Goal: Task Accomplishment & Management: Use online tool/utility

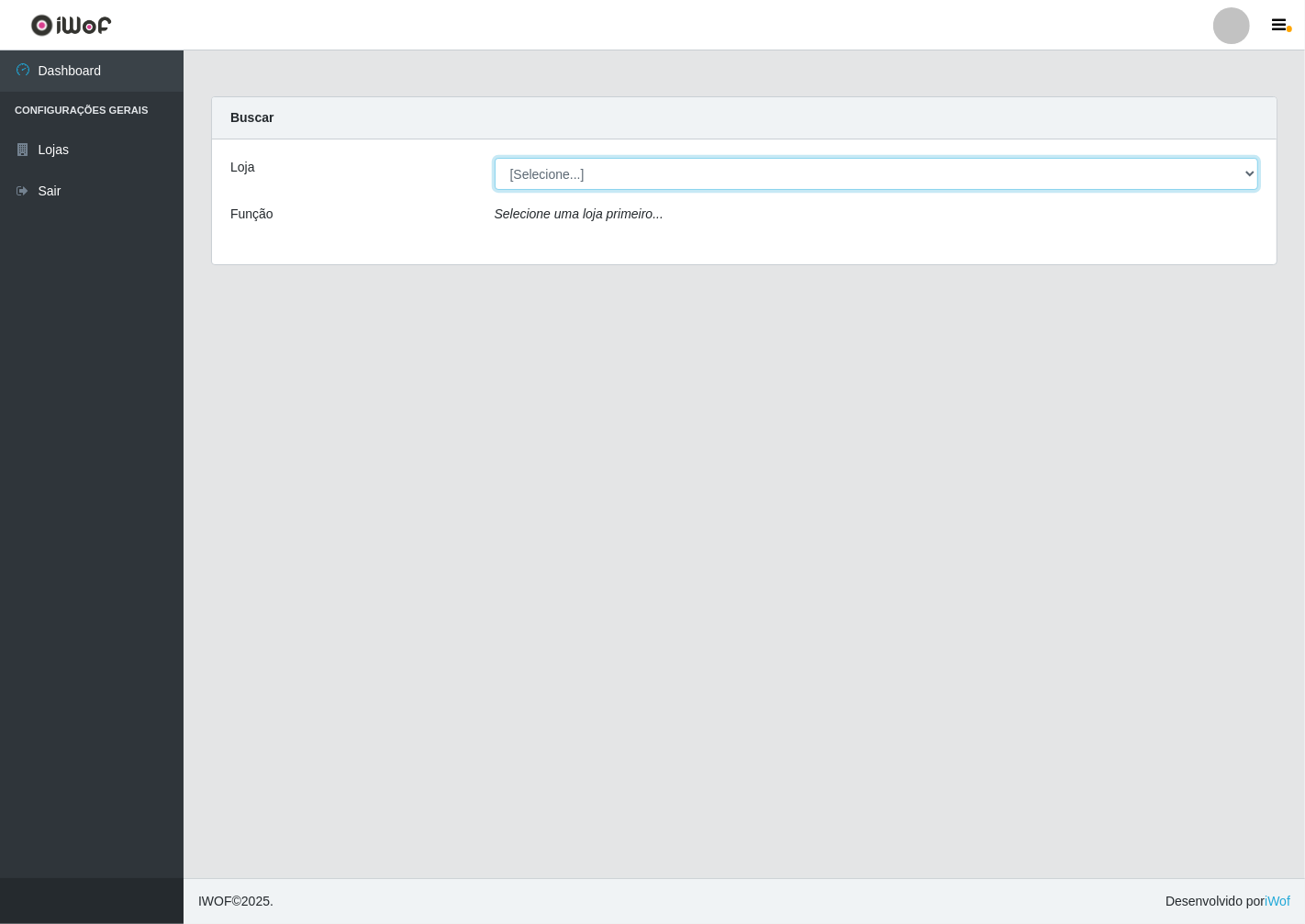
drag, startPoint x: 1234, startPoint y: 162, endPoint x: 1239, endPoint y: 172, distance: 11.2
click at [1234, 162] on select "[Selecione...] Minimercado Filezão" at bounding box center [877, 173] width 765 height 32
select select "204"
click at [495, 157] on select "[Selecione...] Minimercado Filezão" at bounding box center [877, 173] width 765 height 32
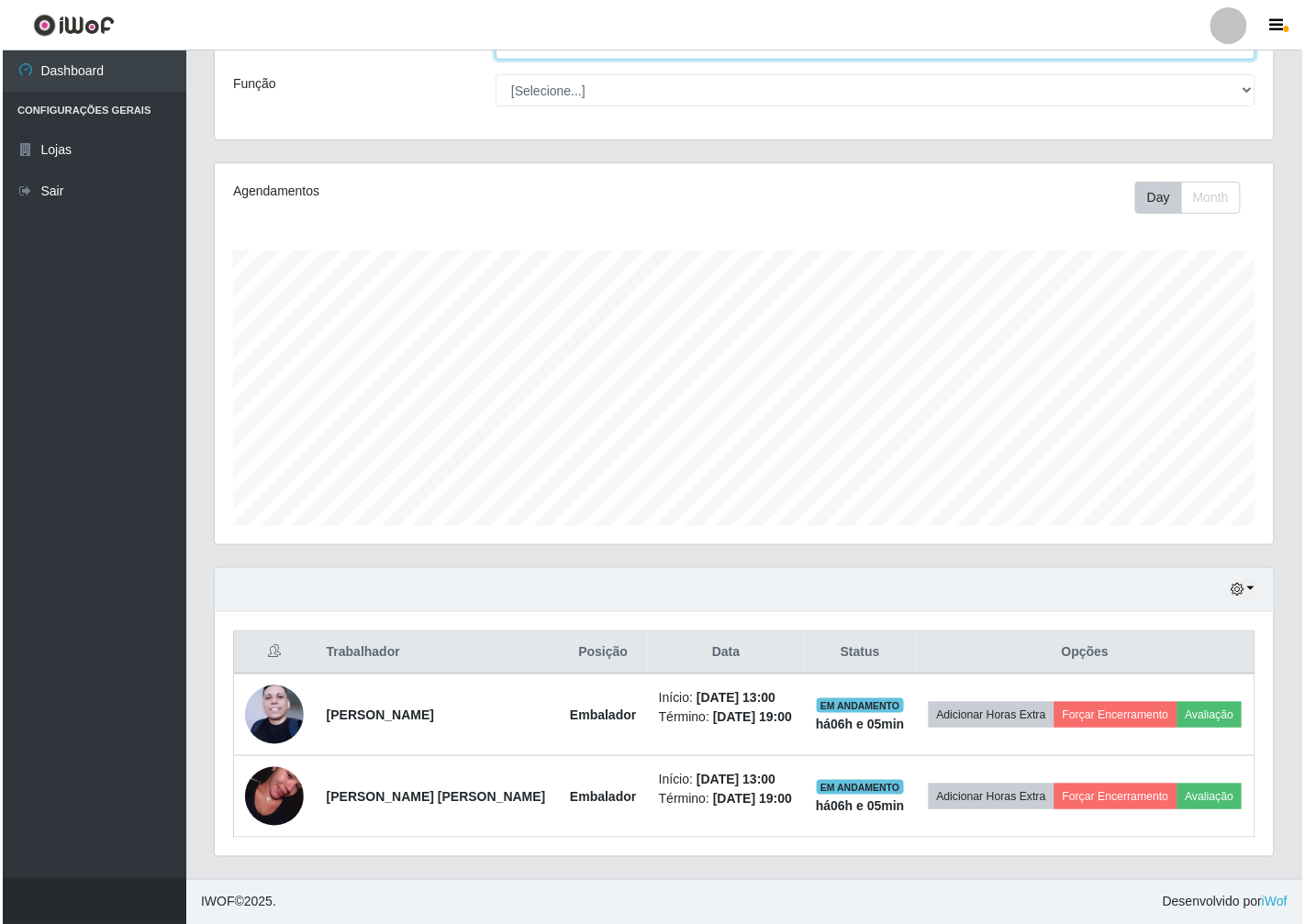
scroll to position [30, 0]
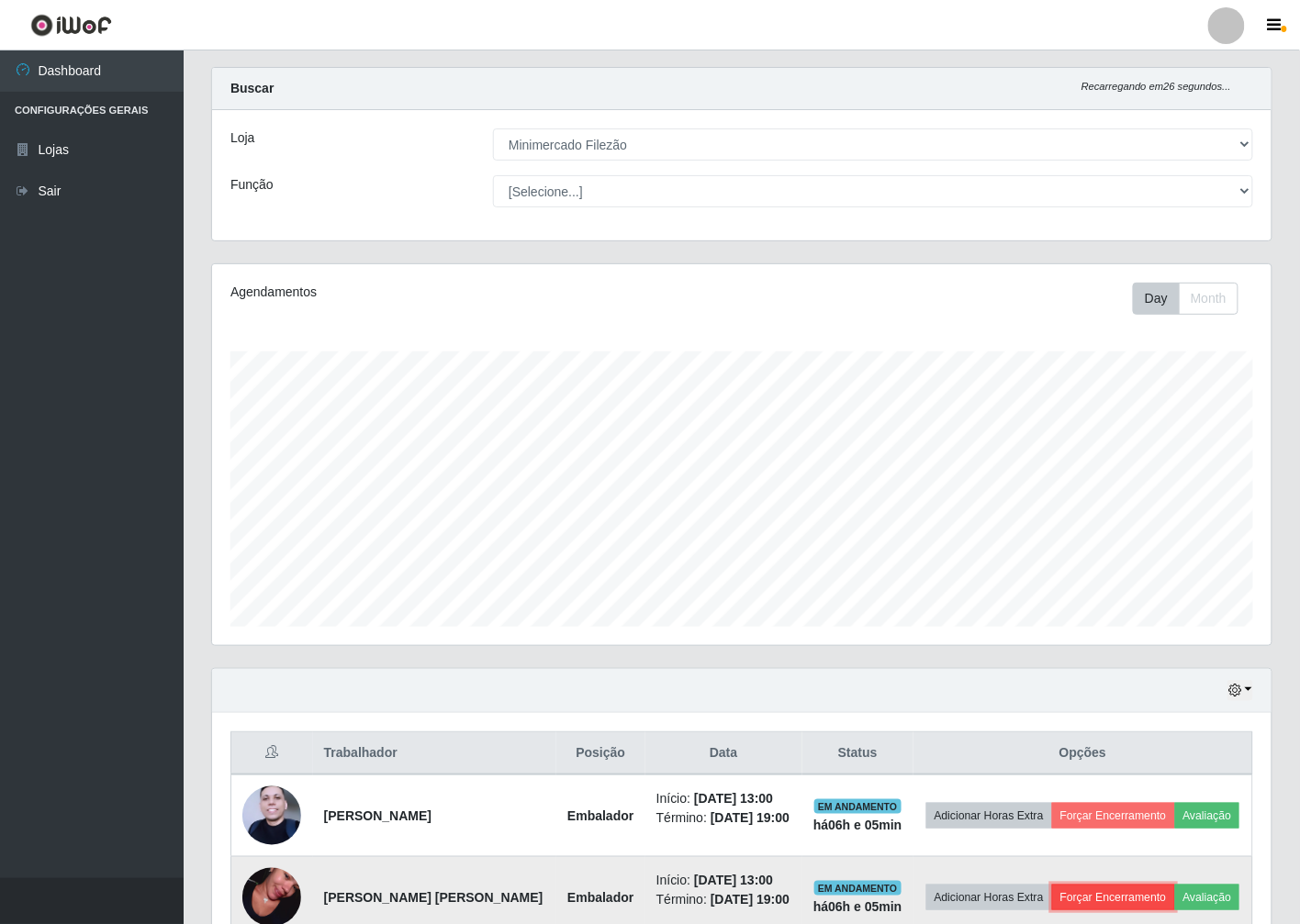
click at [1153, 894] on button "Forçar Encerramento" at bounding box center [1114, 898] width 123 height 26
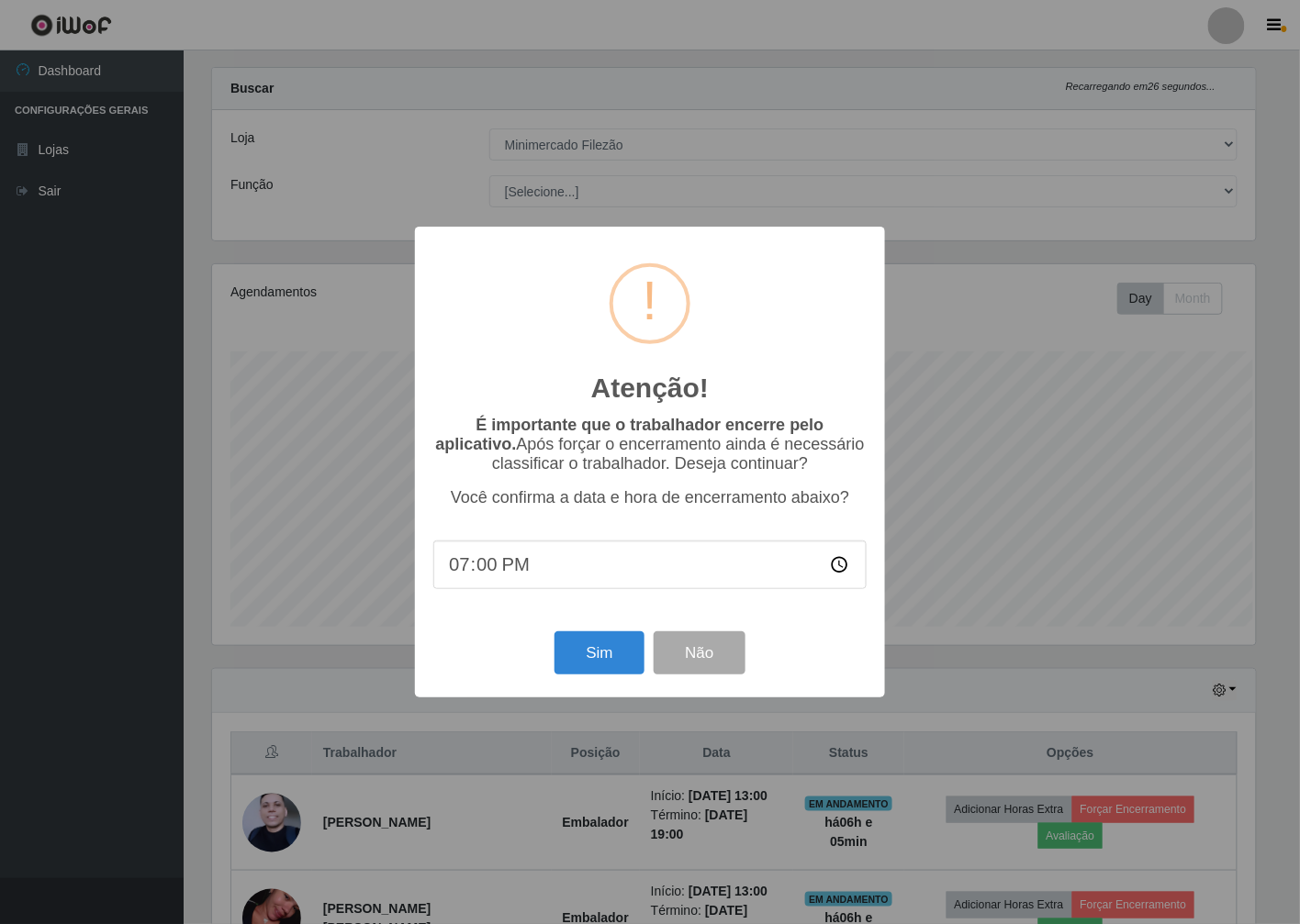
scroll to position [380, 1048]
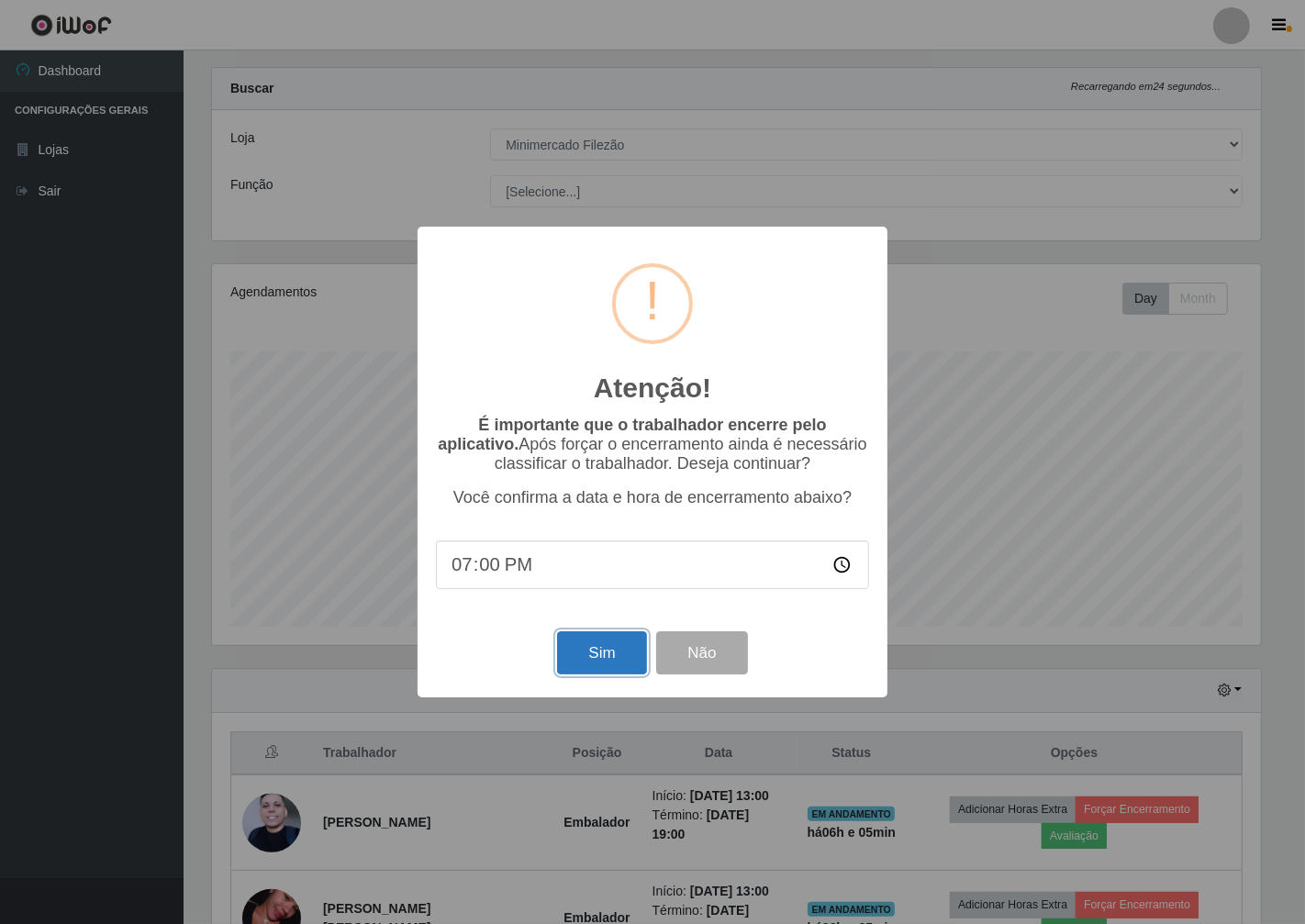
click at [611, 641] on button "Sim" at bounding box center [602, 653] width 89 height 43
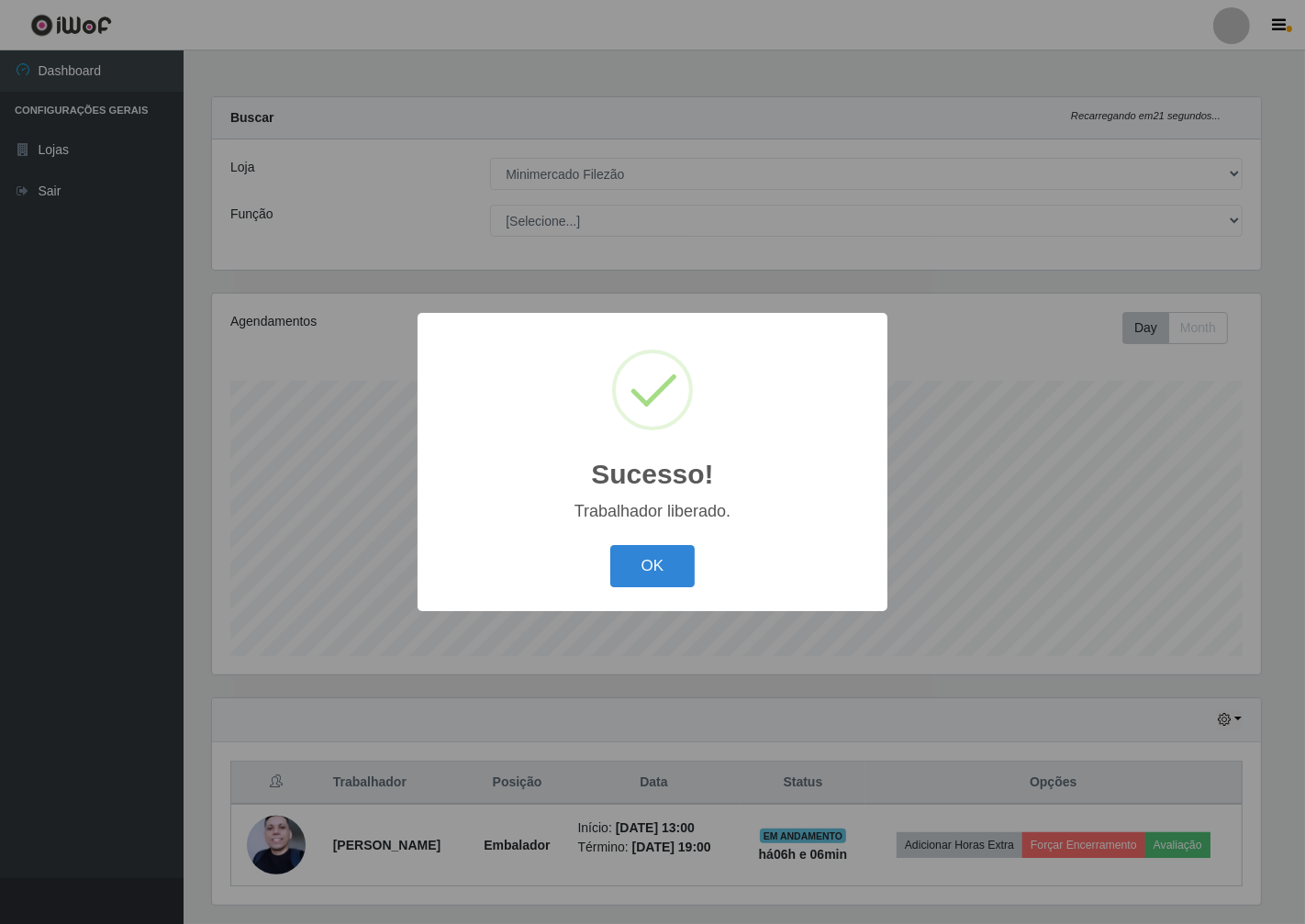
drag, startPoint x: 659, startPoint y: 558, endPoint x: 695, endPoint y: 562, distance: 36.2
click at [695, 562] on div "OK Cancel" at bounding box center [652, 565] width 433 height 52
click at [637, 588] on button "OK" at bounding box center [653, 566] width 86 height 43
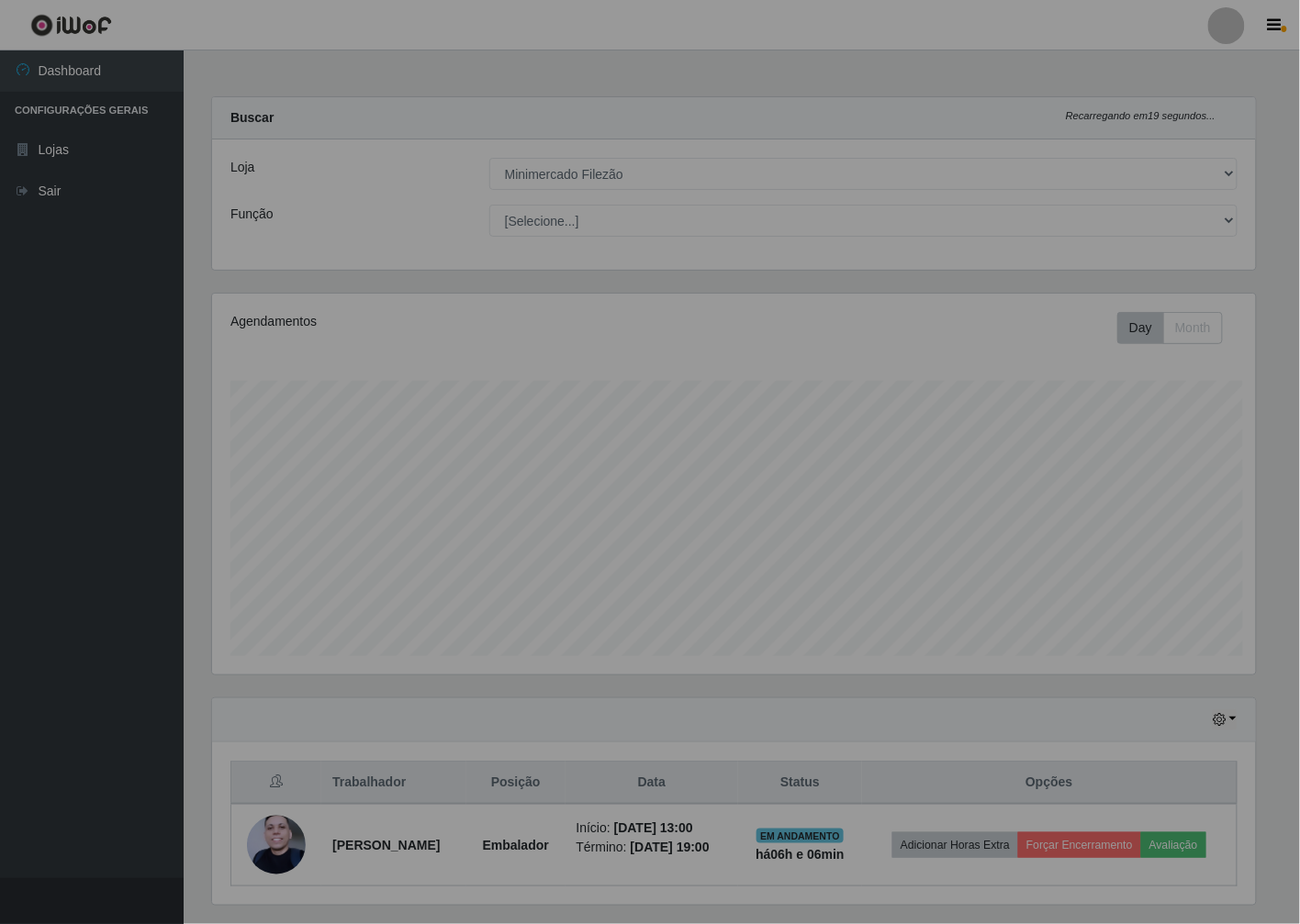
scroll to position [380, 1060]
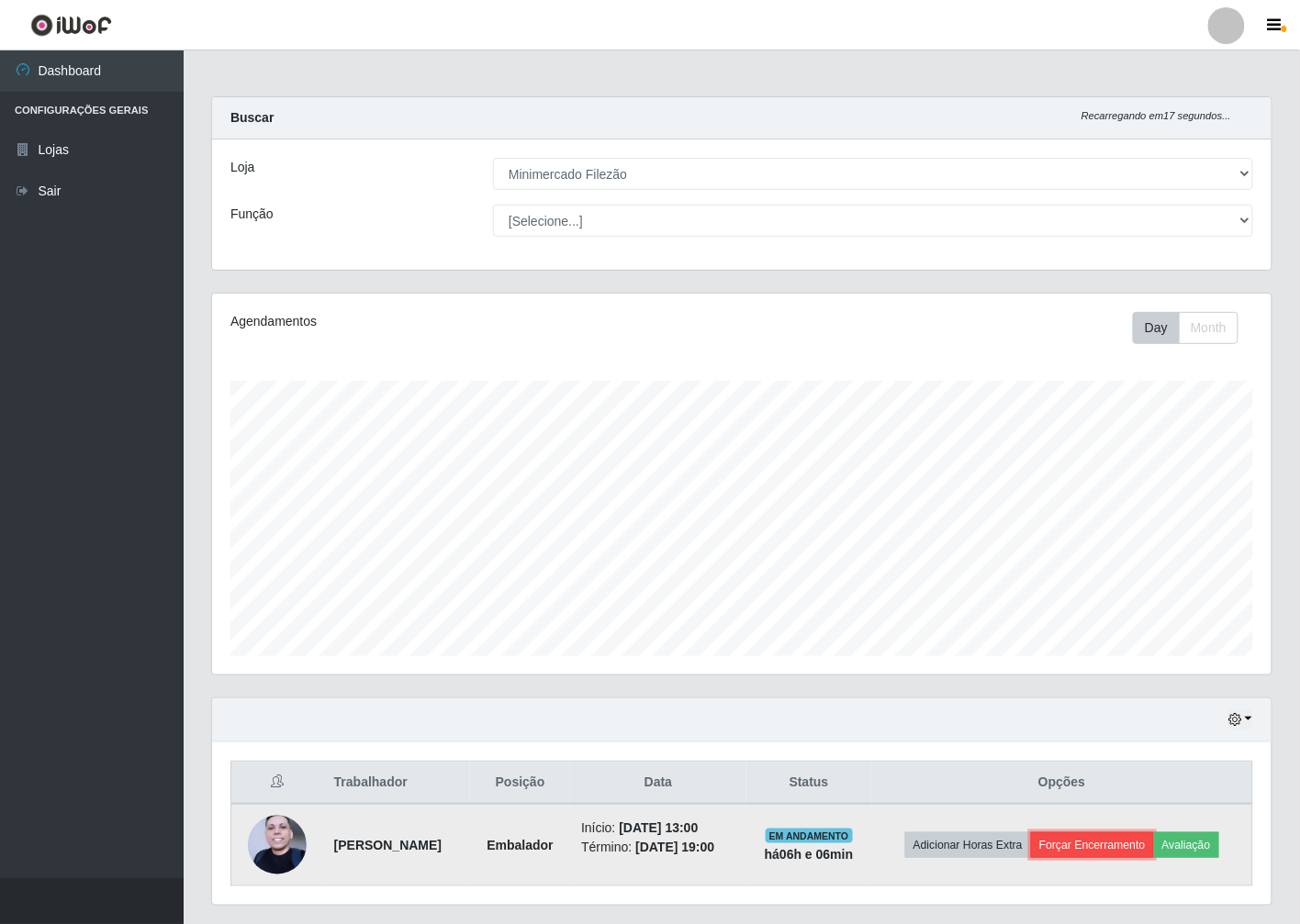
click at [1115, 843] on button "Forçar Encerramento" at bounding box center [1093, 846] width 123 height 26
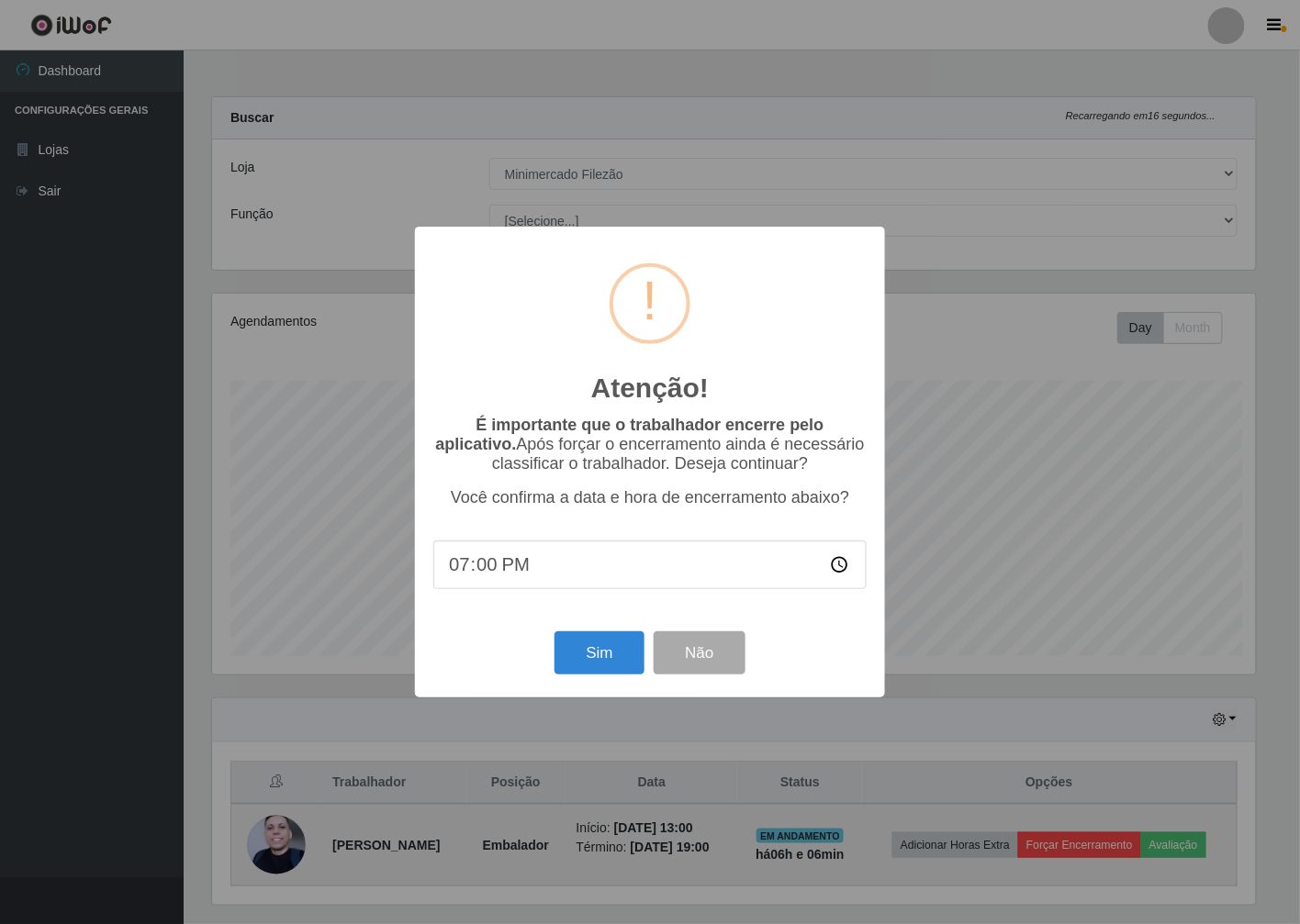
scroll to position [380, 1048]
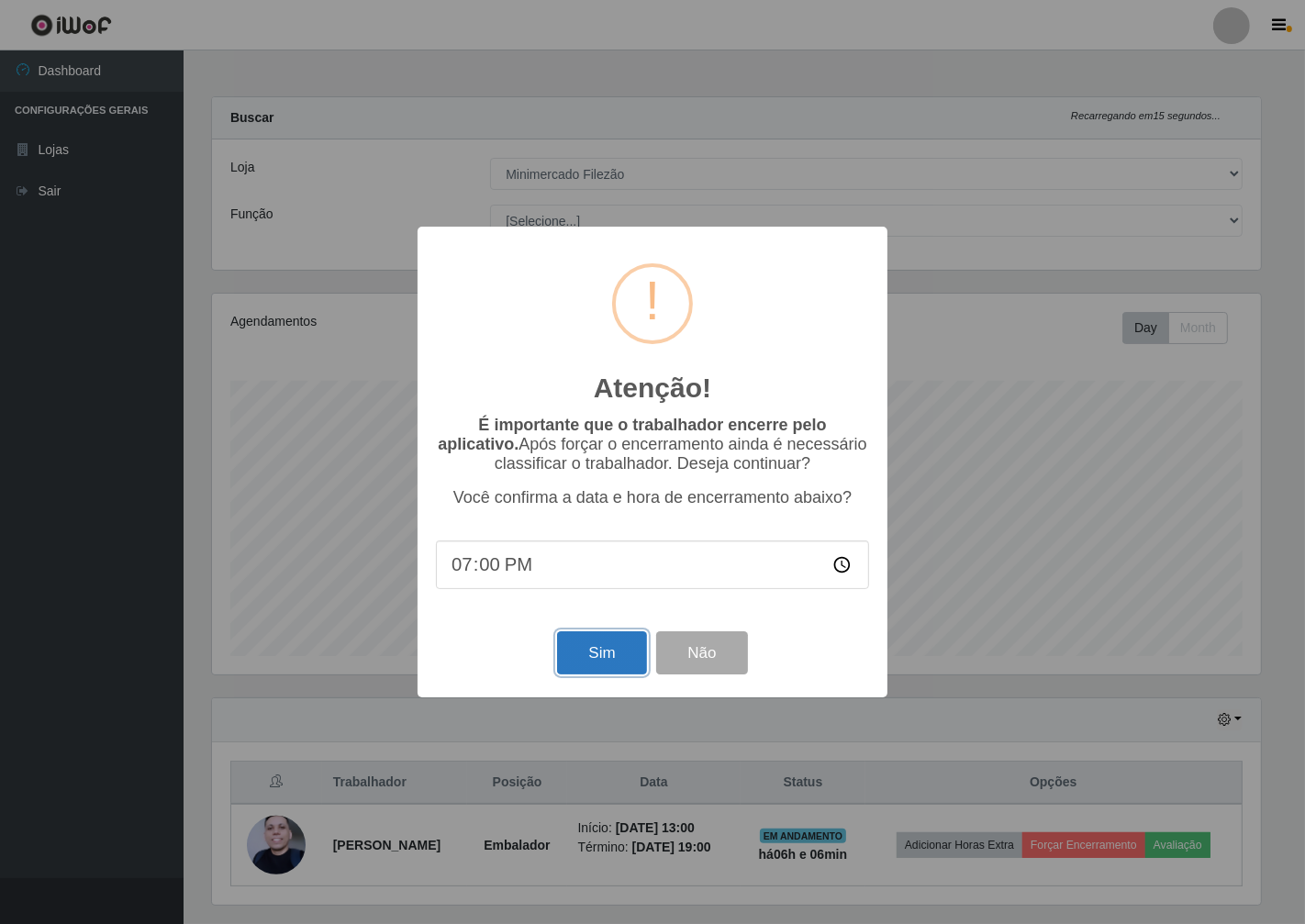
click at [619, 657] on button "Sim" at bounding box center [602, 653] width 89 height 43
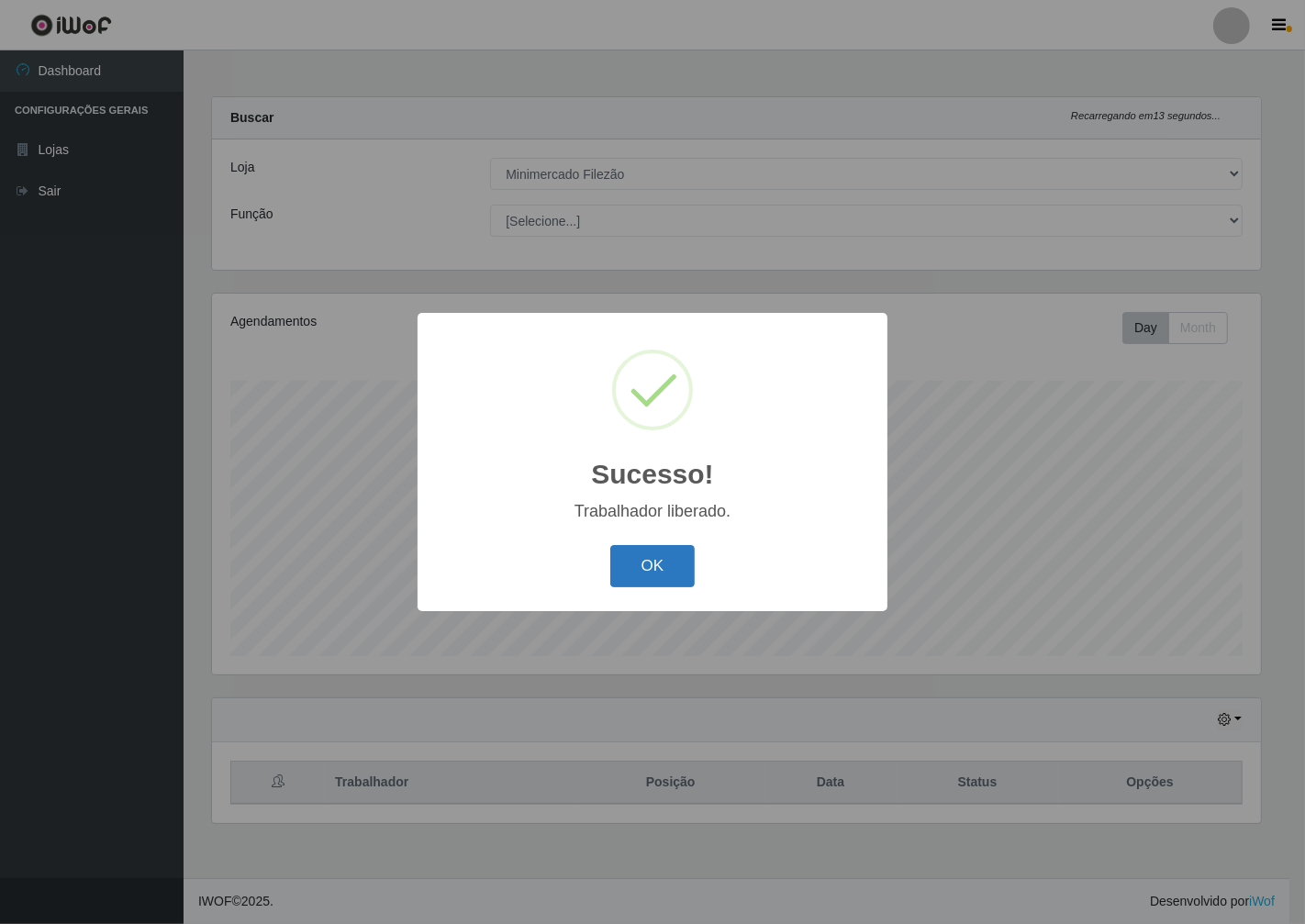
click at [635, 569] on button "OK" at bounding box center [653, 566] width 86 height 43
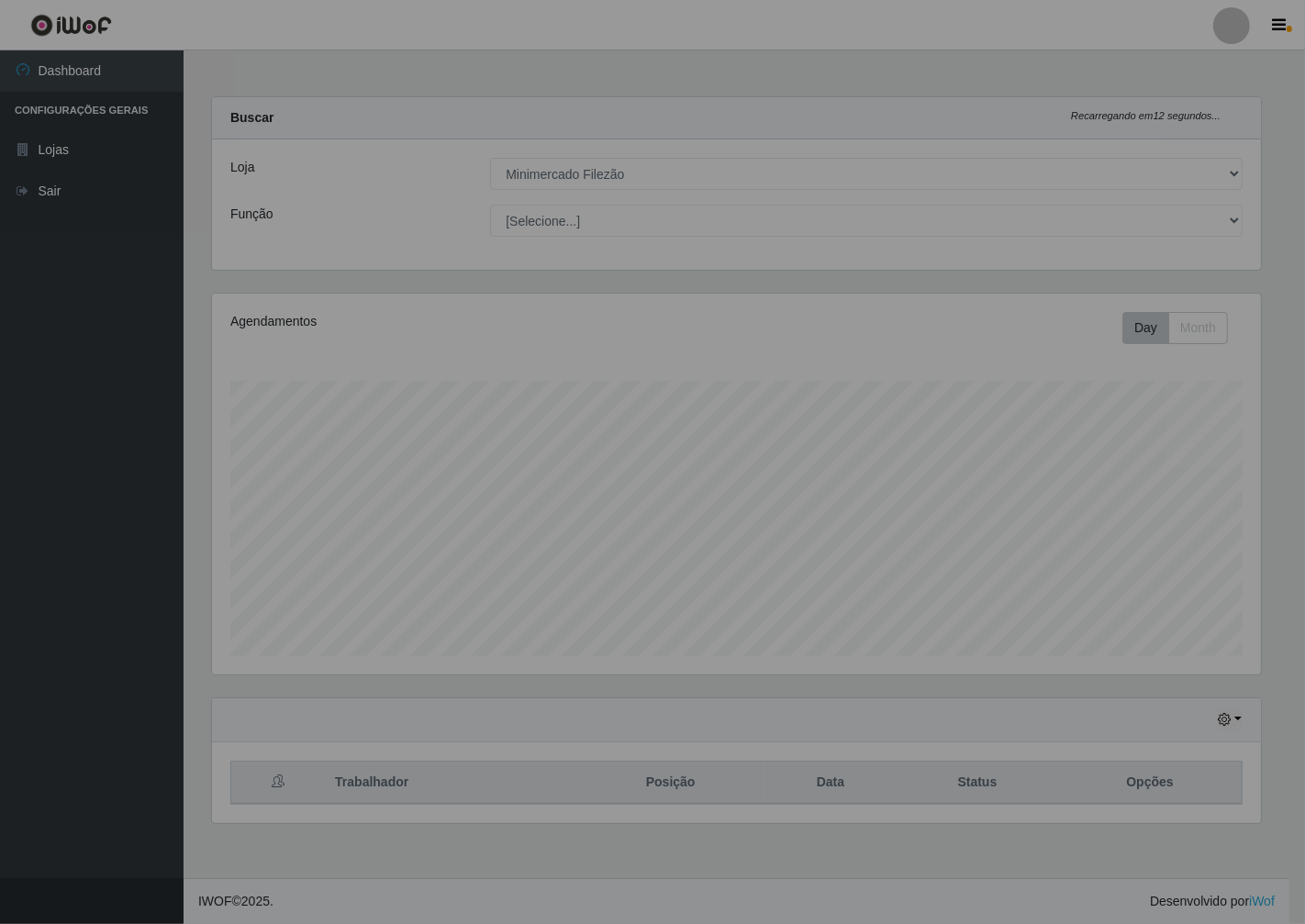
scroll to position [380, 1065]
